Goal: Register for event/course

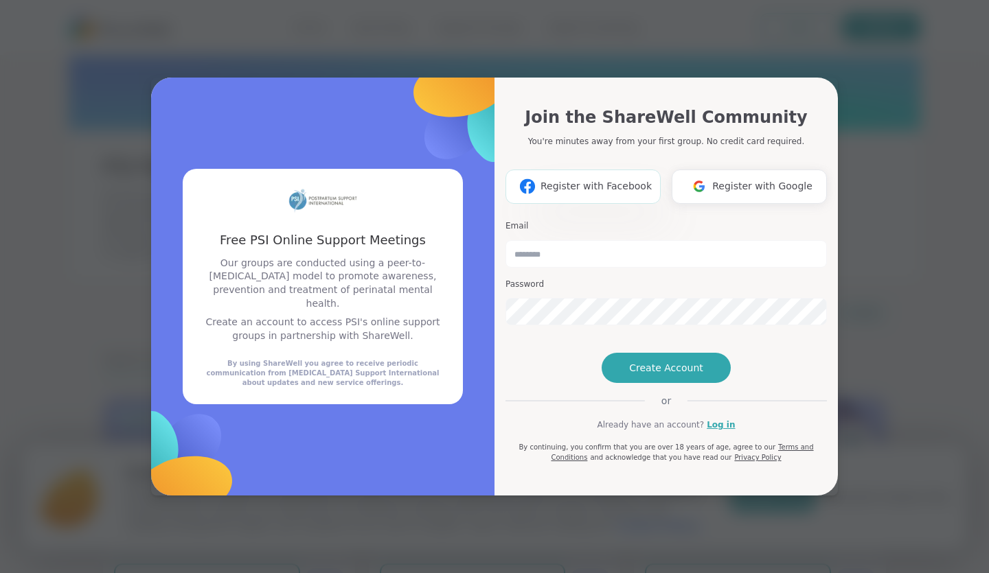
click at [586, 179] on span "Register with Facebook" at bounding box center [595, 186] width 111 height 14
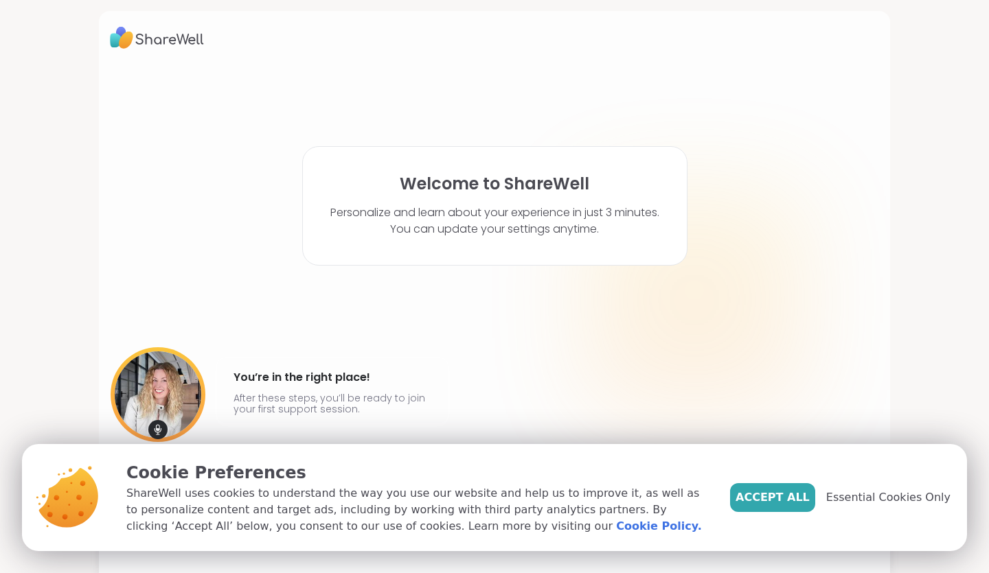
click at [802, 503] on span "Accept All" at bounding box center [772, 498] width 74 height 16
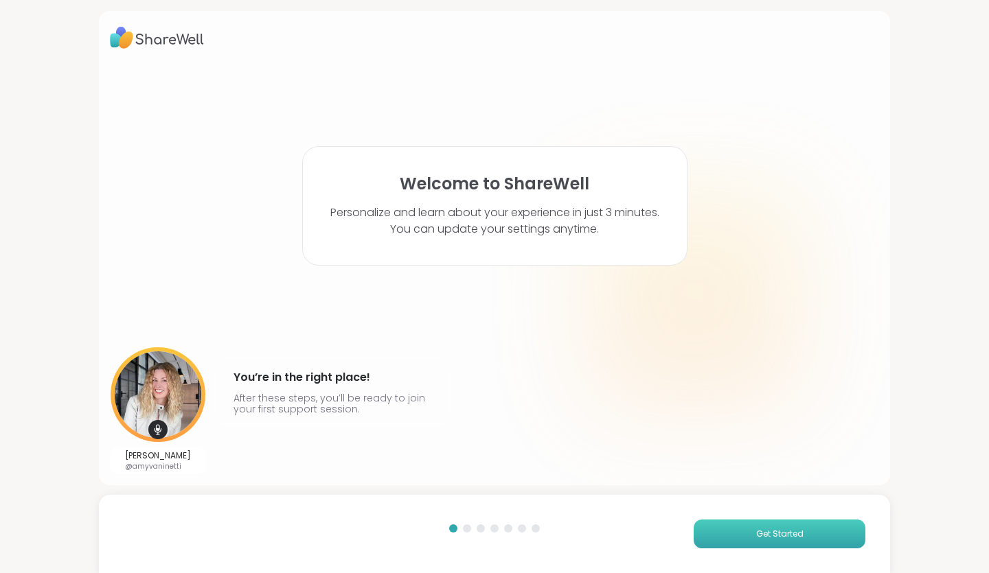
click at [782, 530] on span "Get Started" at bounding box center [779, 534] width 47 height 12
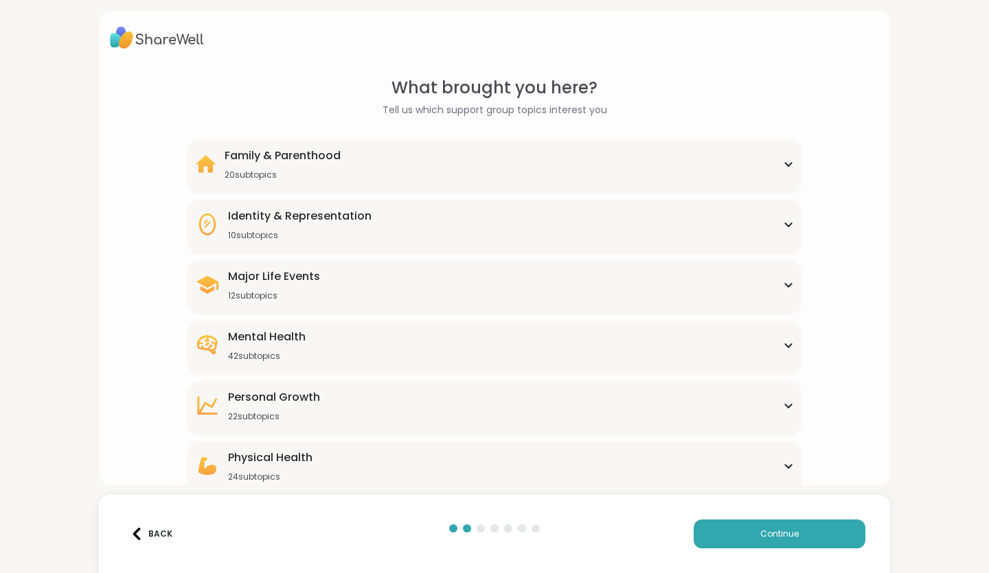
click at [761, 159] on div "Family & Parenthood 20 subtopics" at bounding box center [494, 164] width 599 height 33
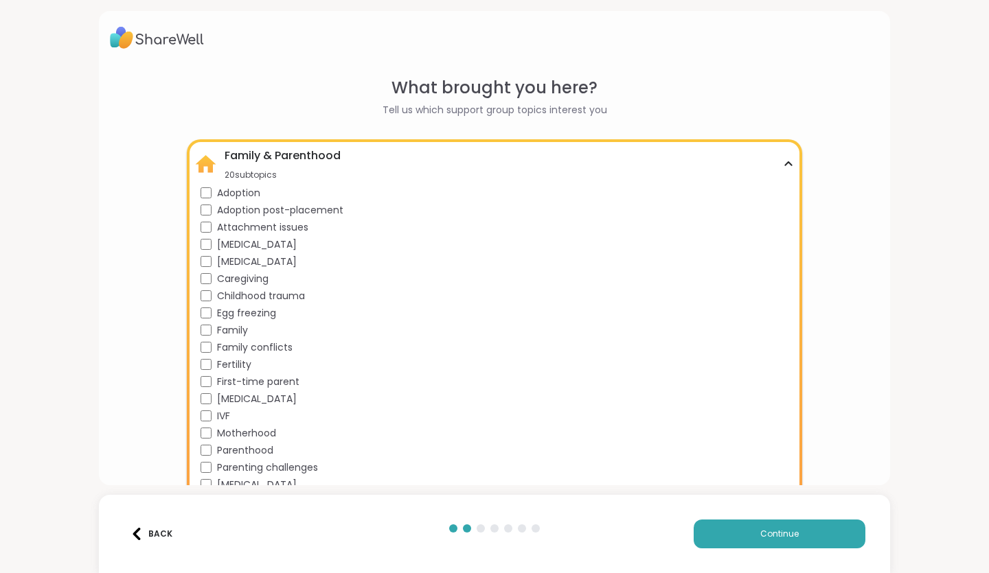
click at [246, 259] on span "[MEDICAL_DATA]" at bounding box center [257, 262] width 80 height 14
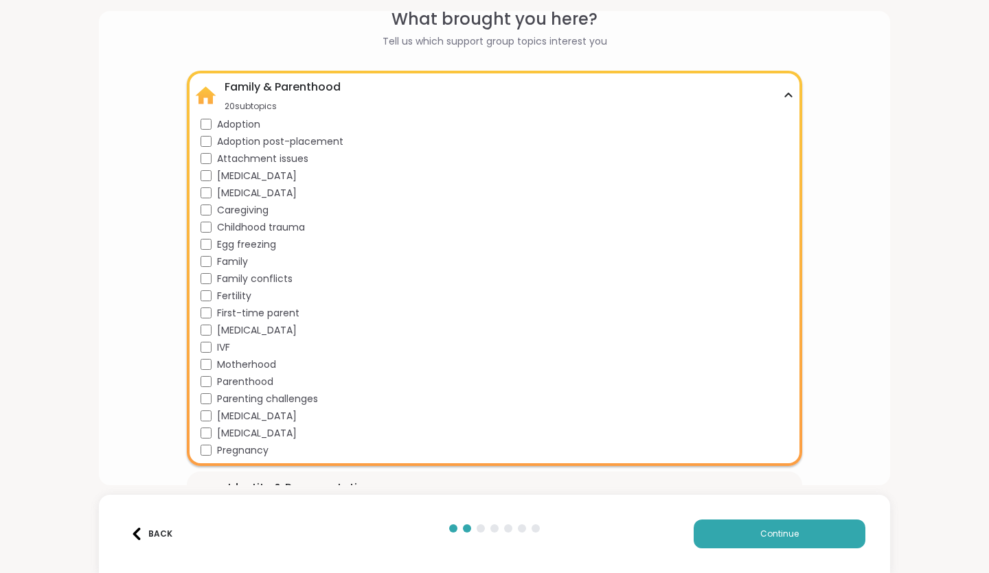
scroll to position [137, 0]
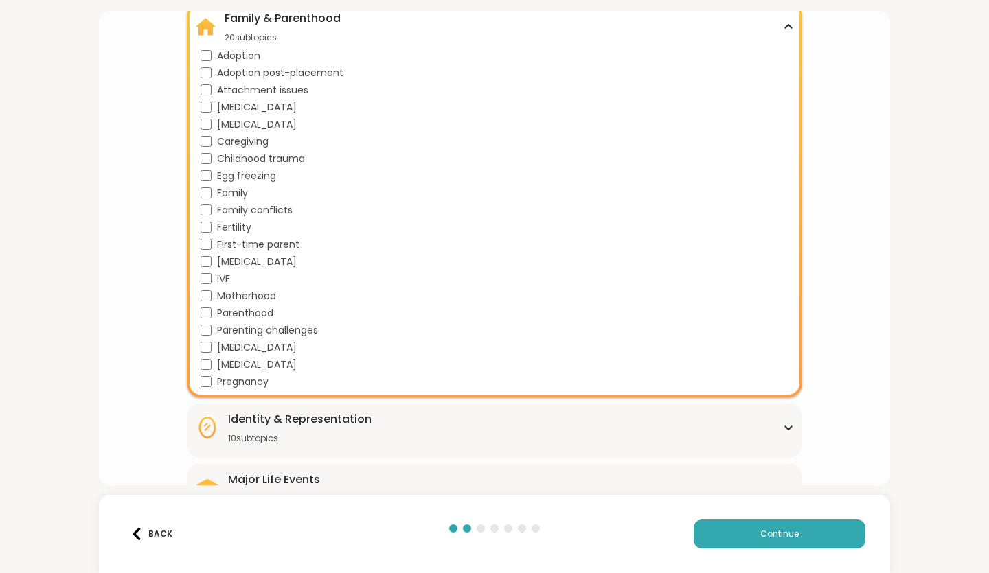
click at [271, 345] on span "[MEDICAL_DATA]" at bounding box center [257, 348] width 80 height 14
click at [270, 330] on span "Parenting challenges" at bounding box center [267, 330] width 101 height 14
click at [261, 297] on span "Motherhood" at bounding box center [246, 296] width 59 height 14
click at [253, 308] on span "Parenthood" at bounding box center [245, 313] width 56 height 14
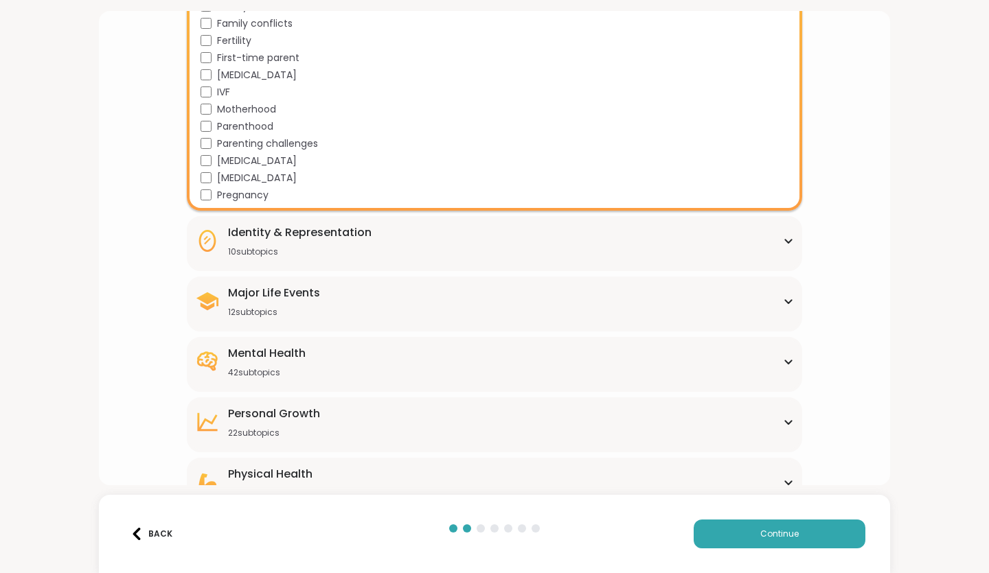
scroll to position [412, 0]
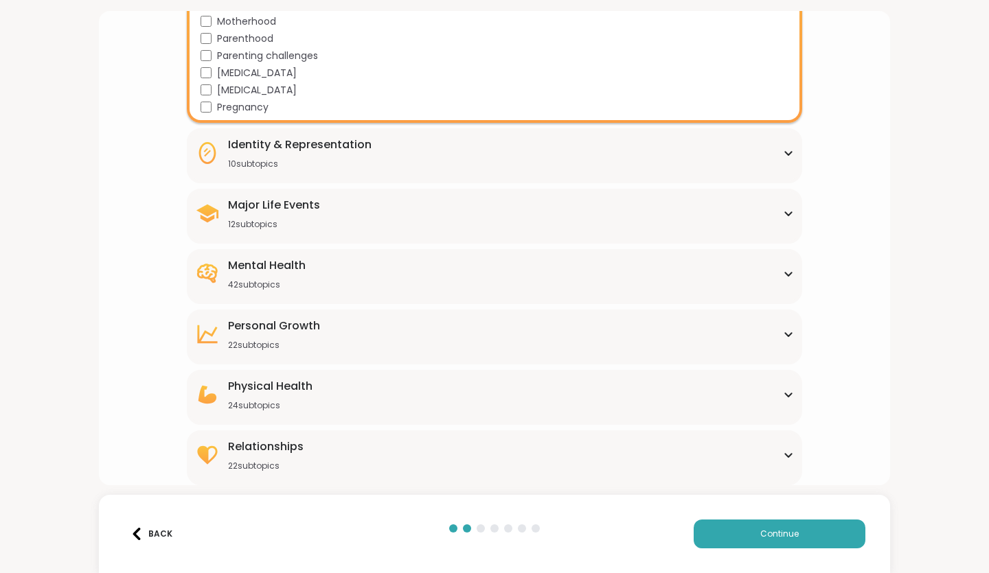
click at [731, 275] on div "Mental Health 42 subtopics" at bounding box center [494, 274] width 599 height 33
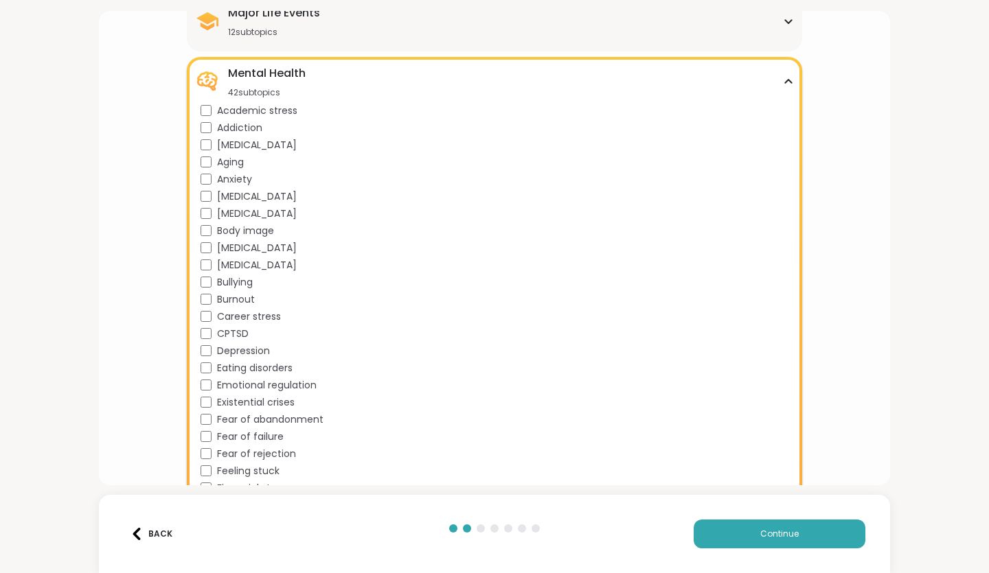
scroll to position [618, 0]
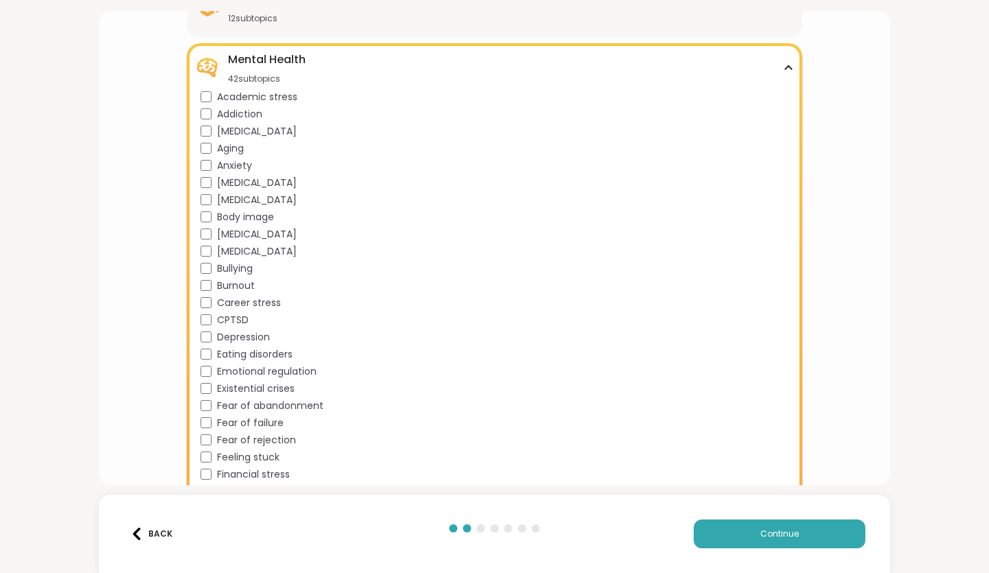
click at [229, 132] on span "ADHD" at bounding box center [257, 131] width 80 height 14
click at [223, 167] on span "Anxiety" at bounding box center [234, 166] width 35 height 14
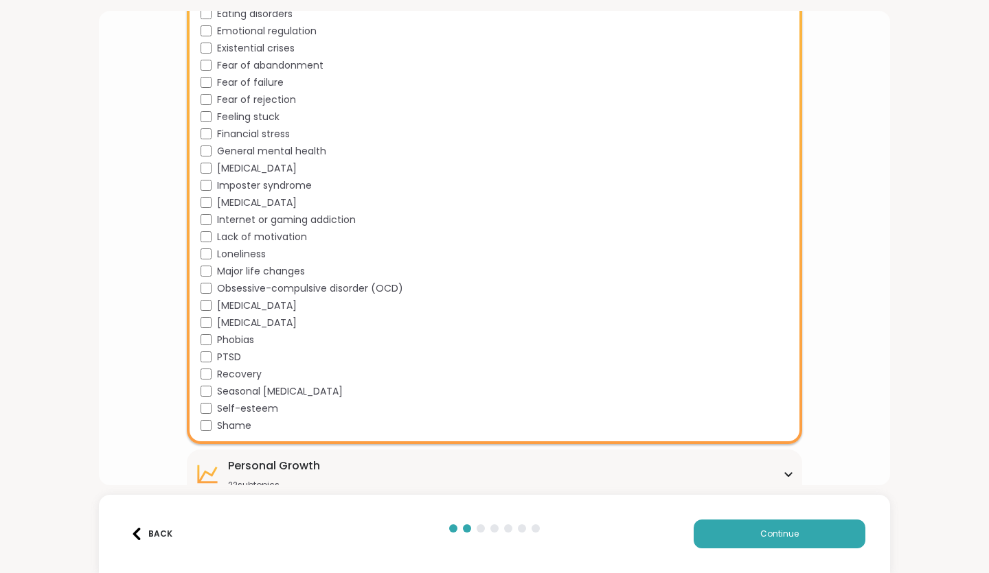
scroll to position [961, 0]
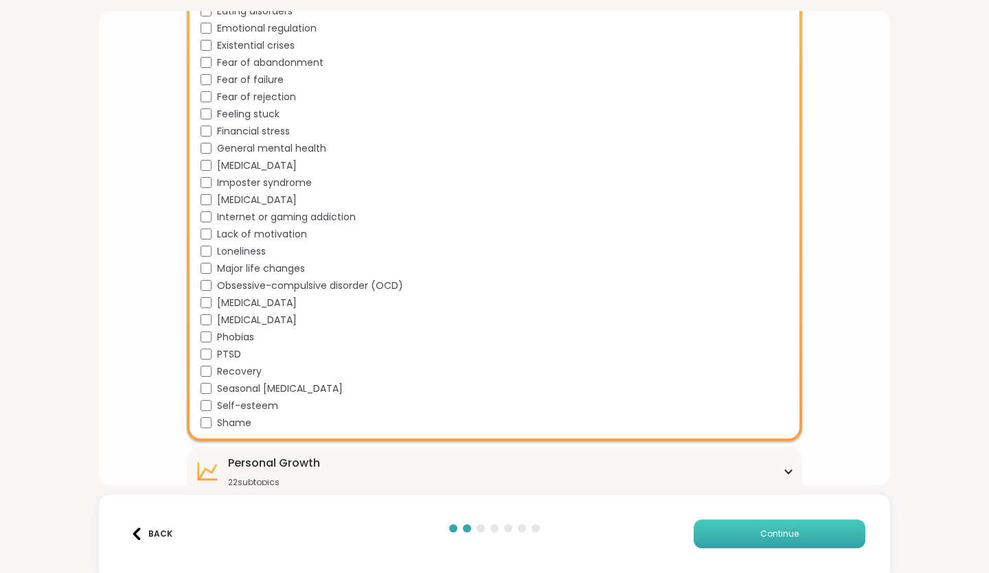
click at [814, 525] on button "Continue" at bounding box center [780, 534] width 172 height 29
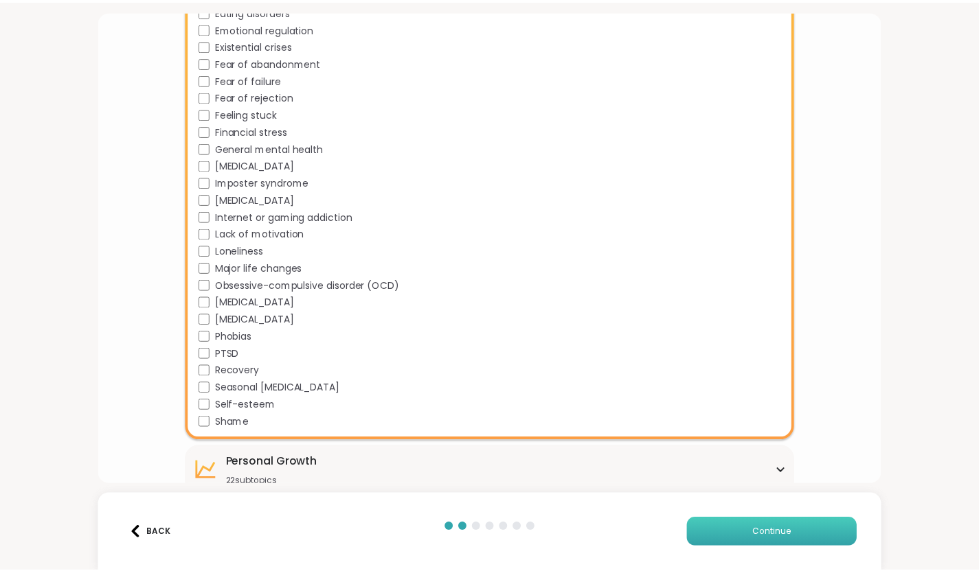
scroll to position [0, 0]
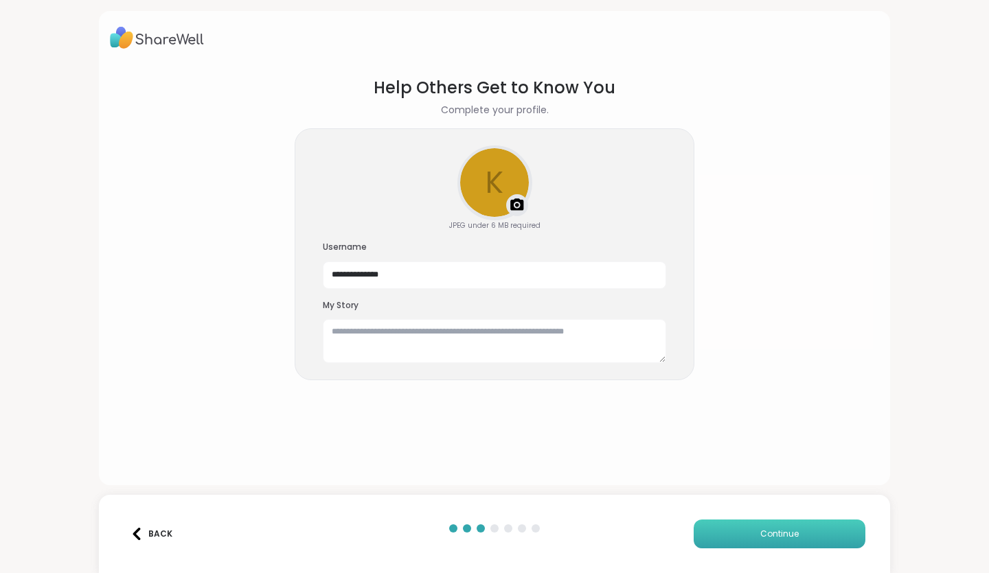
click at [810, 532] on button "Continue" at bounding box center [780, 534] width 172 height 29
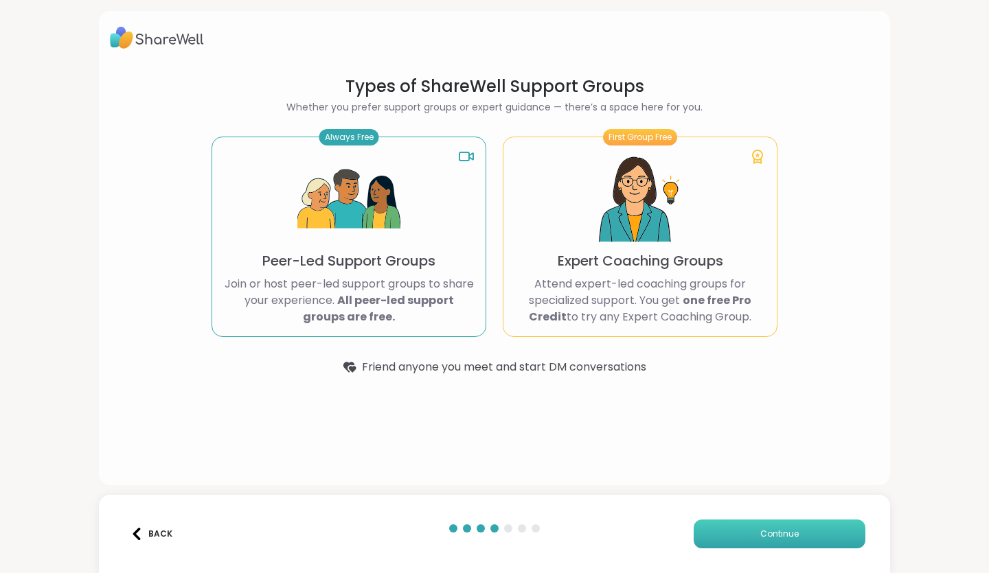
click at [810, 532] on button "Continue" at bounding box center [780, 534] width 172 height 29
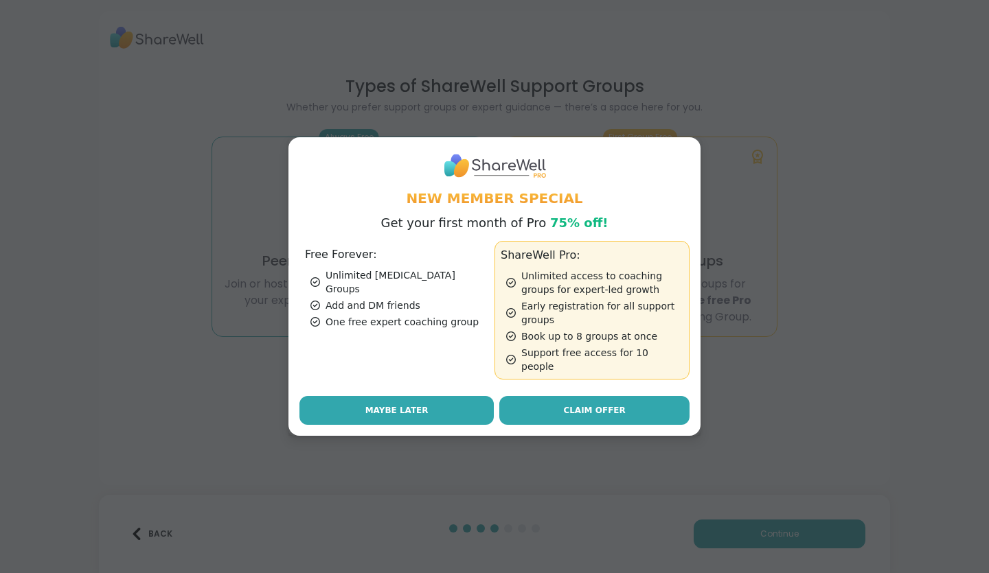
click at [372, 408] on span "Maybe Later" at bounding box center [396, 410] width 63 height 12
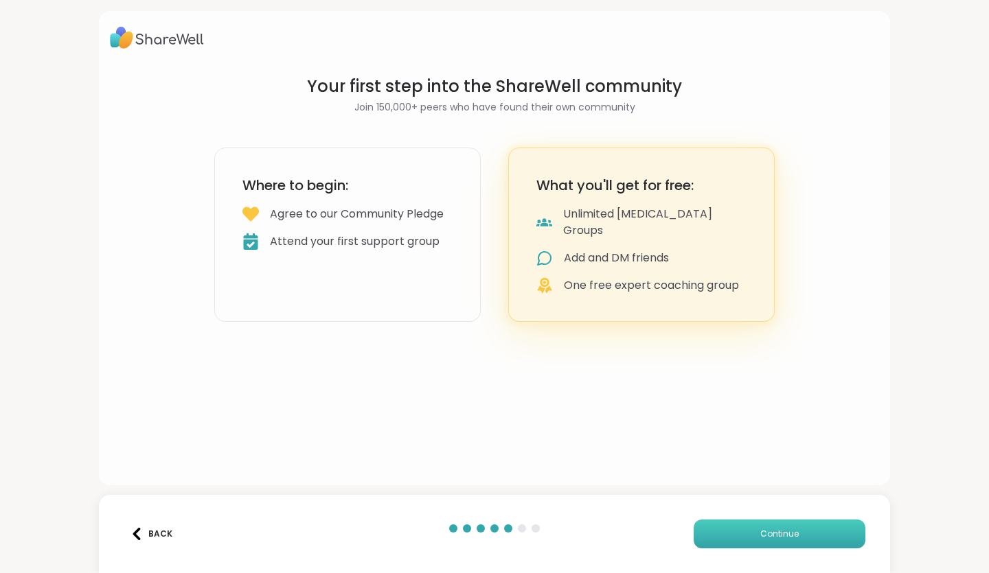
click at [760, 533] on span "Continue" at bounding box center [779, 534] width 38 height 12
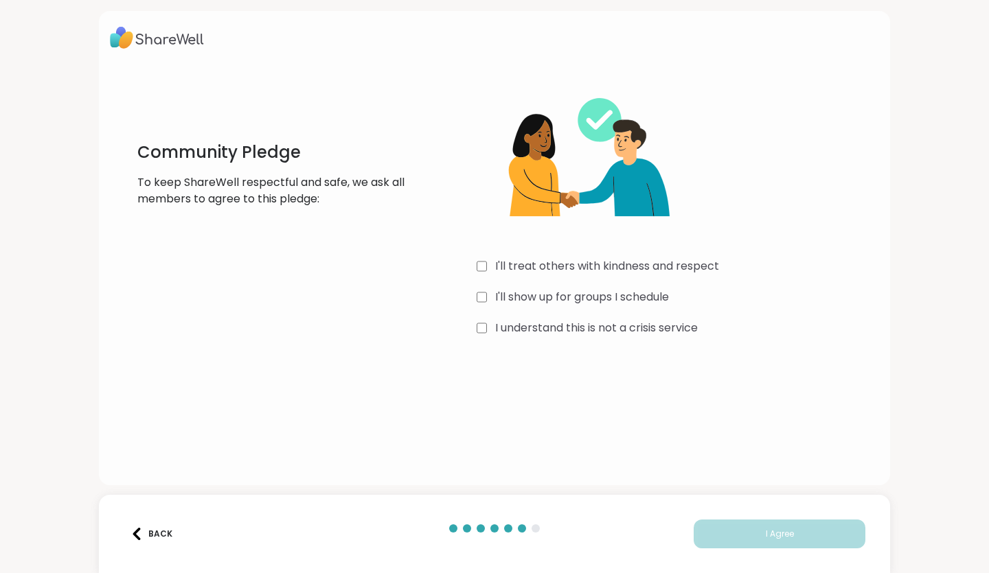
click at [587, 268] on label "I'll treat others with kindness and respect" at bounding box center [607, 266] width 224 height 16
click at [586, 302] on label "I'll show up for groups I schedule" at bounding box center [582, 297] width 174 height 16
click at [586, 328] on label "I understand this is not a crisis service" at bounding box center [596, 328] width 203 height 16
click at [838, 547] on button "I Agree" at bounding box center [780, 534] width 172 height 29
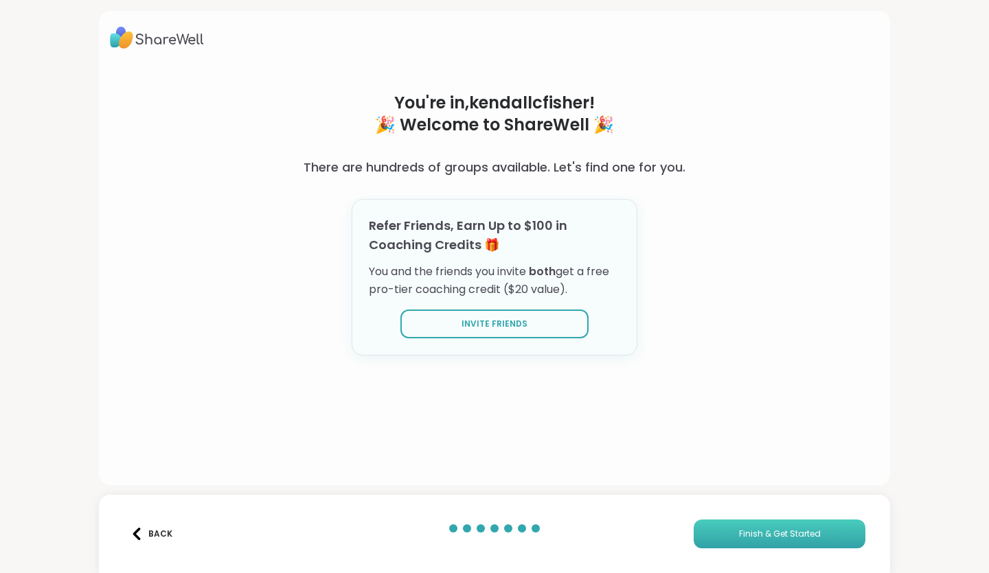
click at [833, 527] on button "Finish & Get Started" at bounding box center [780, 534] width 172 height 29
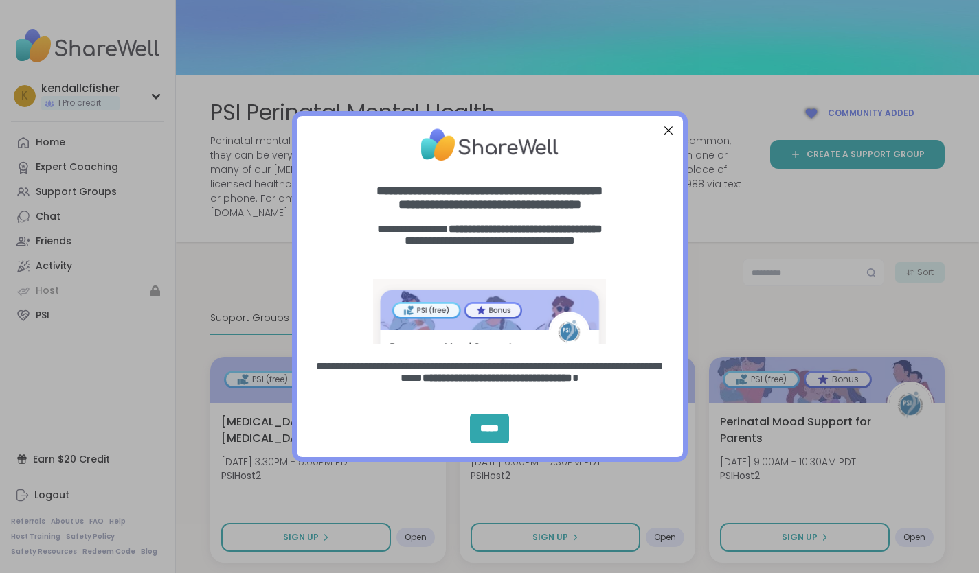
click at [671, 134] on div "Close Step" at bounding box center [668, 130] width 18 height 18
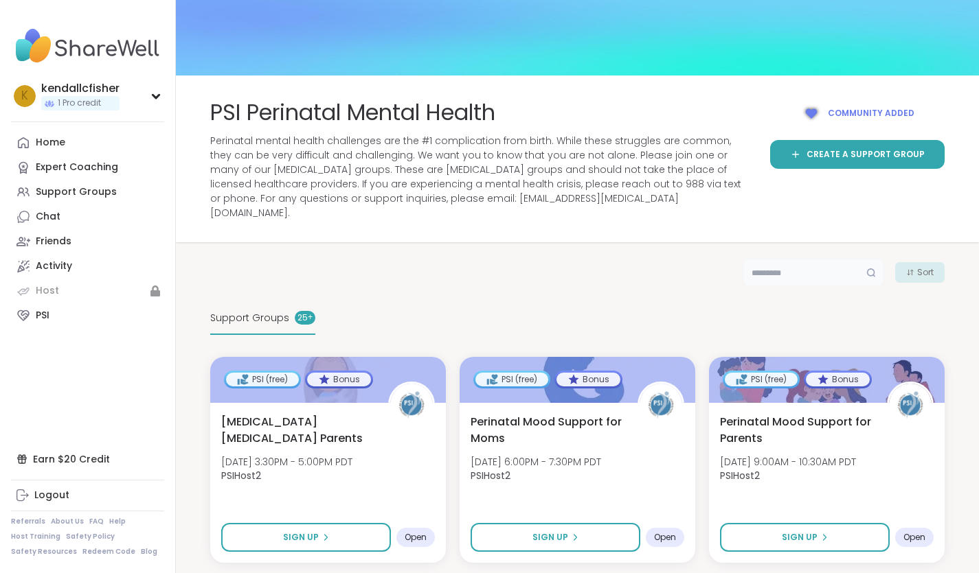
click at [742, 262] on input "text" at bounding box center [812, 272] width 141 height 27
type input "****"
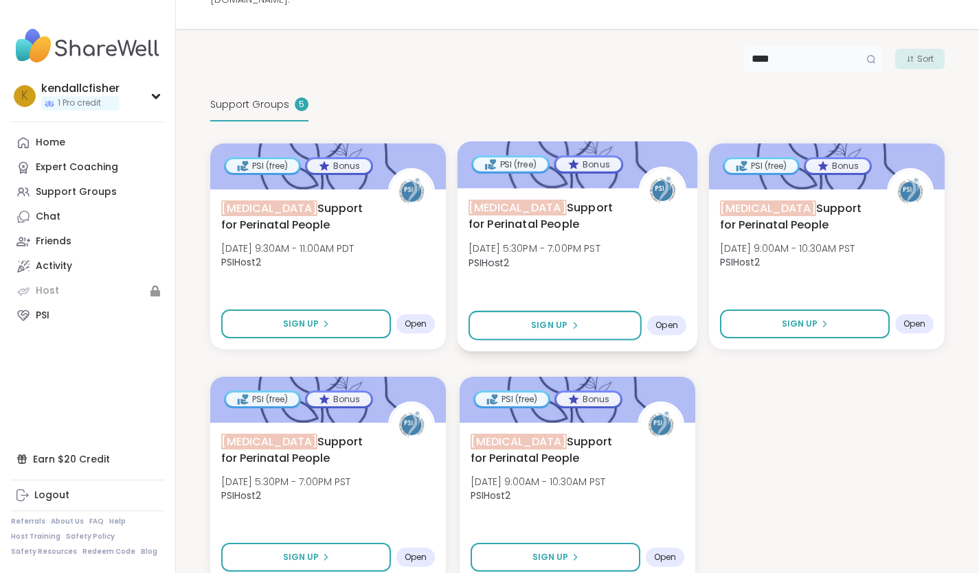
scroll to position [253, 0]
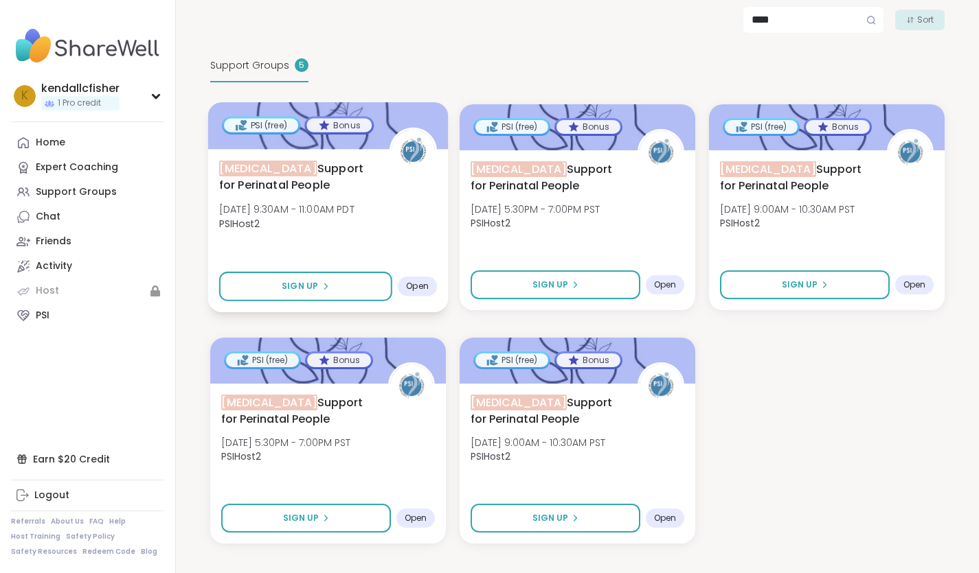
click at [398, 202] on div "ADHD Support for Perinatal People Thu, Oct 16 | 9:30AM - 11:00AM PDT PSIHost2" at bounding box center [328, 199] width 218 height 78
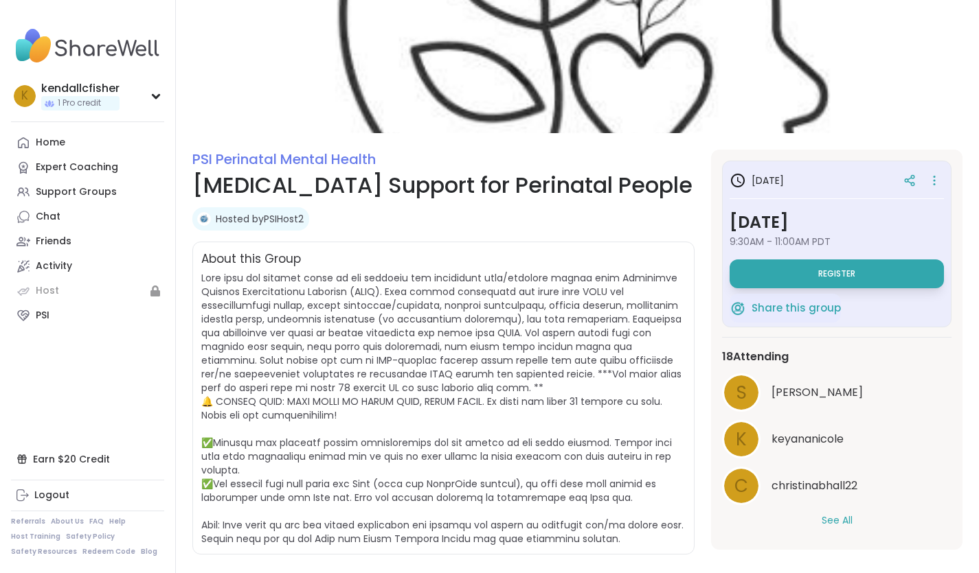
scroll to position [69, 0]
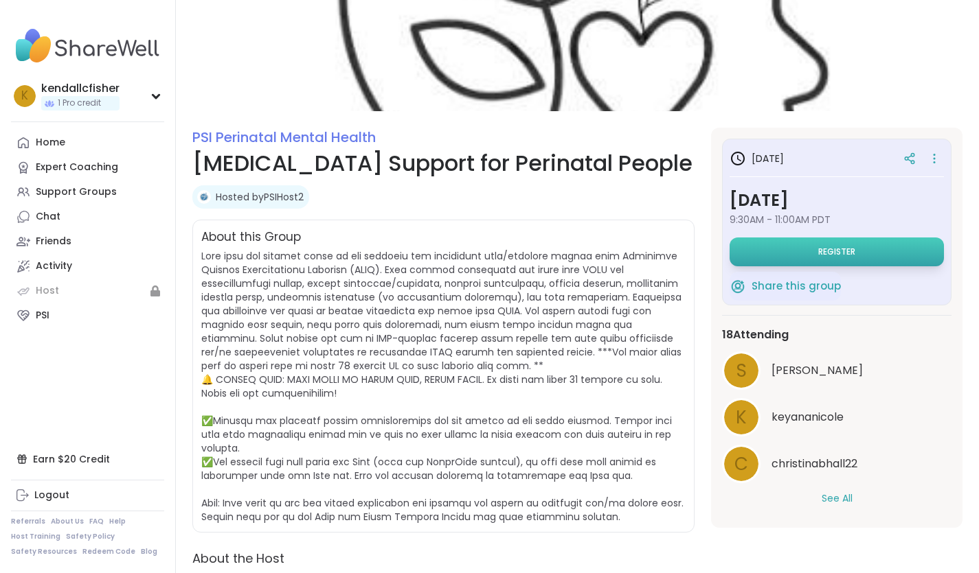
click at [868, 255] on button "Register" at bounding box center [836, 252] width 214 height 29
select select "**"
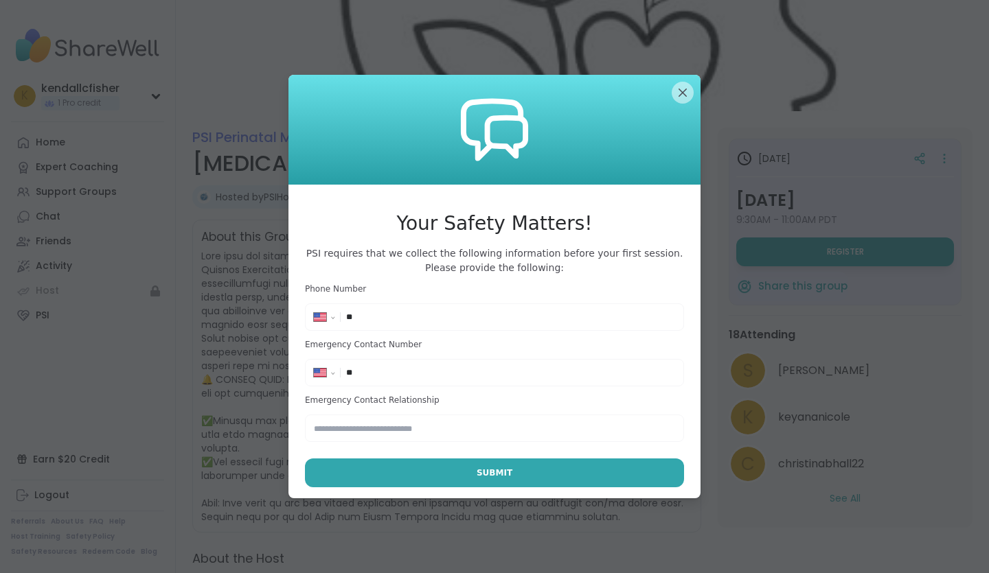
click at [555, 321] on input "**" at bounding box center [510, 317] width 329 height 14
type input "**********"
click at [481, 368] on input "**" at bounding box center [510, 373] width 329 height 14
